Goal: Information Seeking & Learning: Learn about a topic

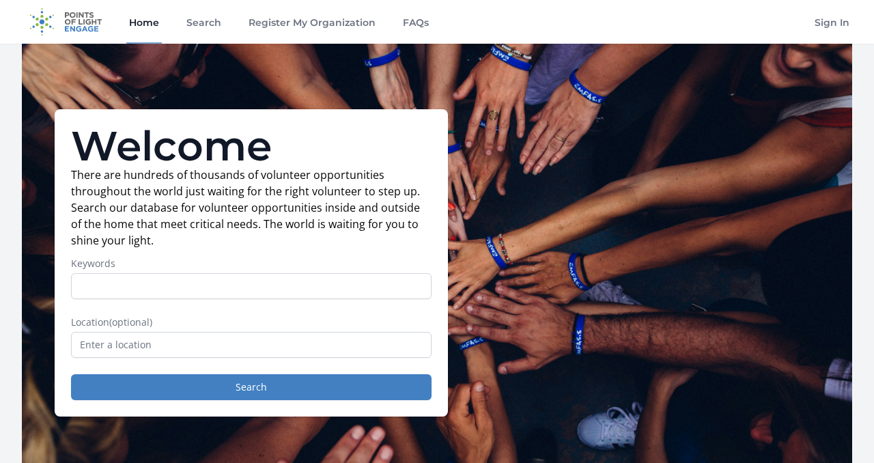
click at [181, 290] on input "Keywords" at bounding box center [251, 286] width 361 height 26
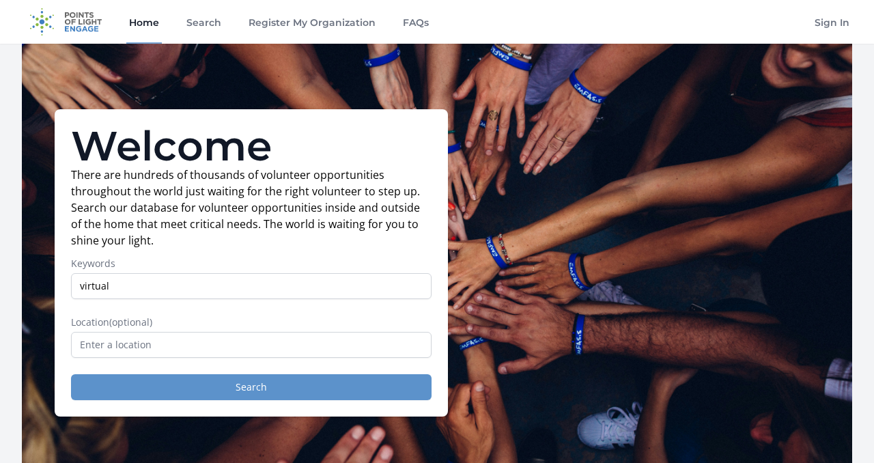
type input "virtual"
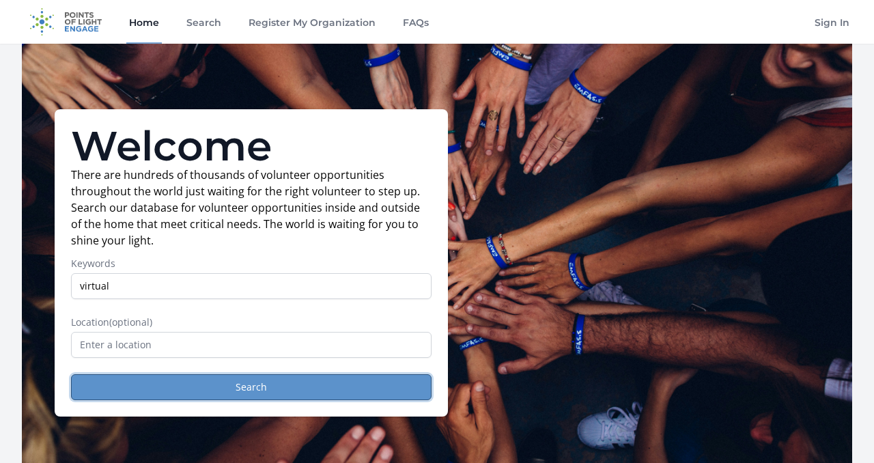
click at [195, 389] on button "Search" at bounding box center [251, 387] width 361 height 26
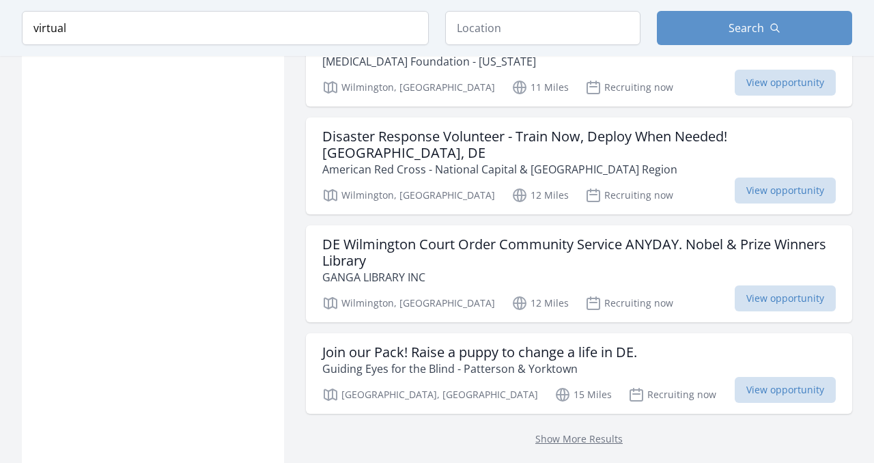
scroll to position [1750, 0]
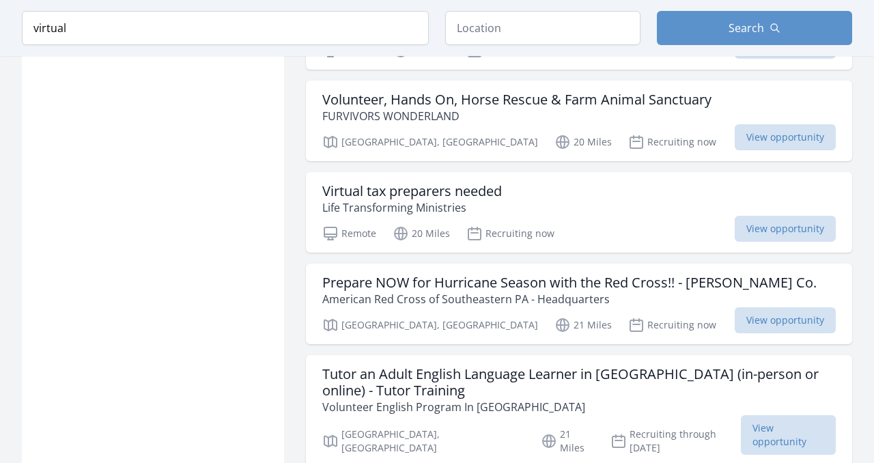
scroll to position [2394, 0]
